Goal: Information Seeking & Learning: Learn about a topic

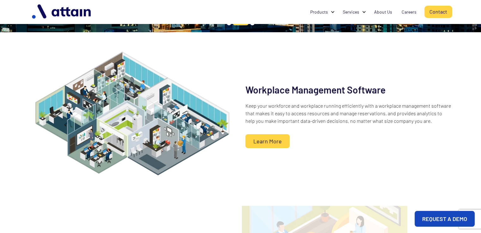
scroll to position [166, 0]
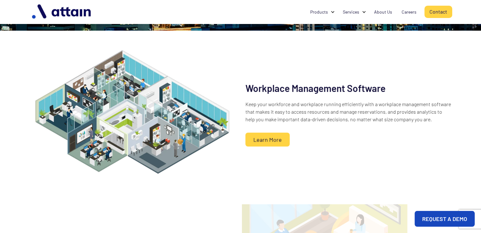
drag, startPoint x: 483, startPoint y: 34, endPoint x: 485, endPoint y: 79, distance: 45.0
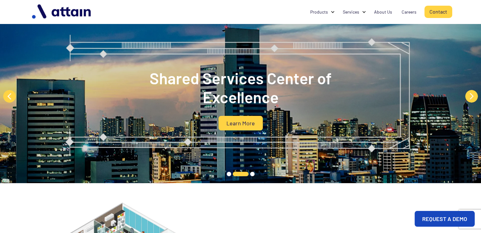
scroll to position [0, 0]
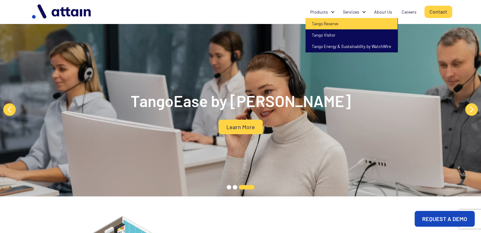
click at [326, 23] on link "Tango Reserve" at bounding box center [352, 23] width 92 height 11
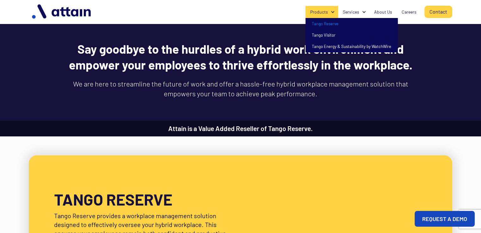
click at [334, 14] on div "Products" at bounding box center [322, 12] width 33 height 12
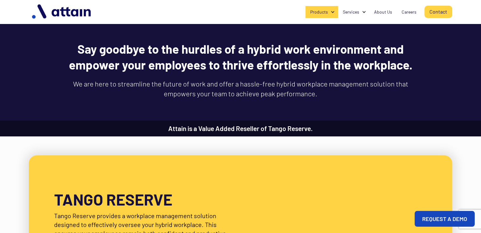
click at [334, 14] on div "Products" at bounding box center [322, 12] width 33 height 12
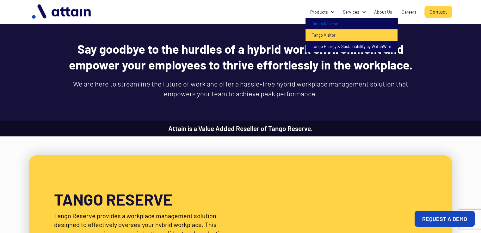
click at [333, 34] on link "Tango Visitor" at bounding box center [352, 34] width 92 height 11
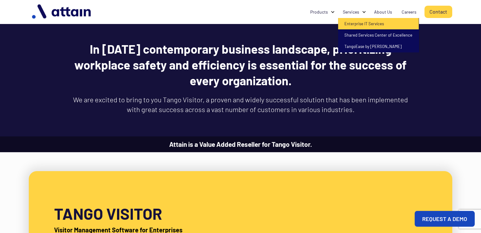
click at [361, 26] on link "Enterprise IT Services" at bounding box center [378, 23] width 81 height 11
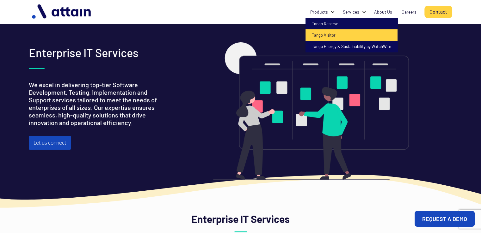
click at [323, 38] on link "Tango Visitor" at bounding box center [352, 34] width 92 height 11
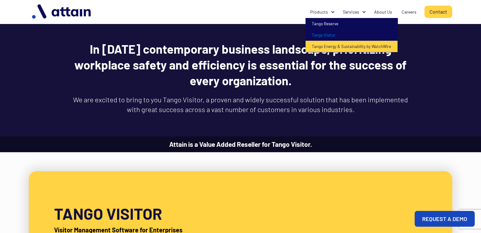
click at [327, 47] on link "Tango Energy & Sustainability by WatchWire" at bounding box center [352, 46] width 92 height 11
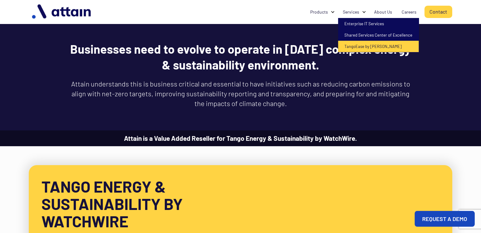
click at [349, 51] on link "TangoEase by [PERSON_NAME]" at bounding box center [378, 46] width 81 height 11
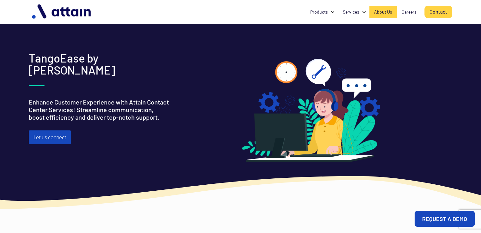
click at [385, 13] on div "About Us" at bounding box center [383, 12] width 18 height 6
